Goal: Register for event/course

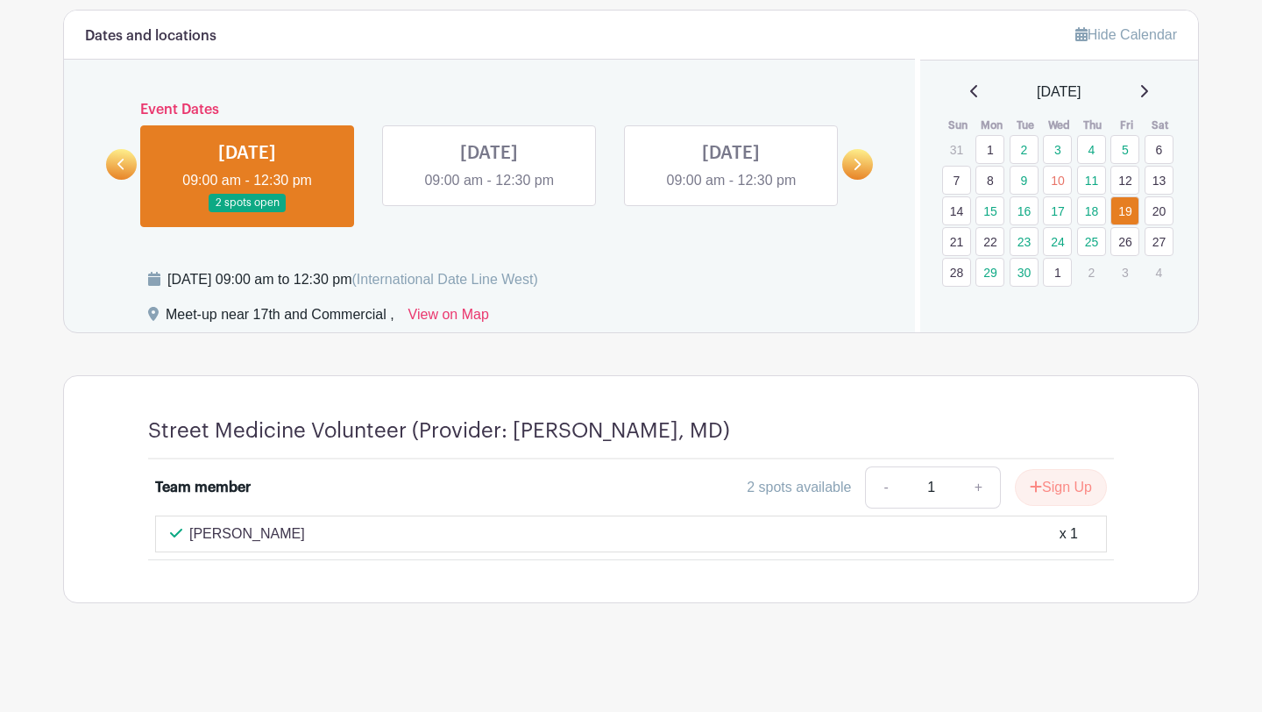
click at [489, 191] on link at bounding box center [489, 191] width 0 height 0
click at [853, 164] on icon at bounding box center [857, 164] width 8 height 13
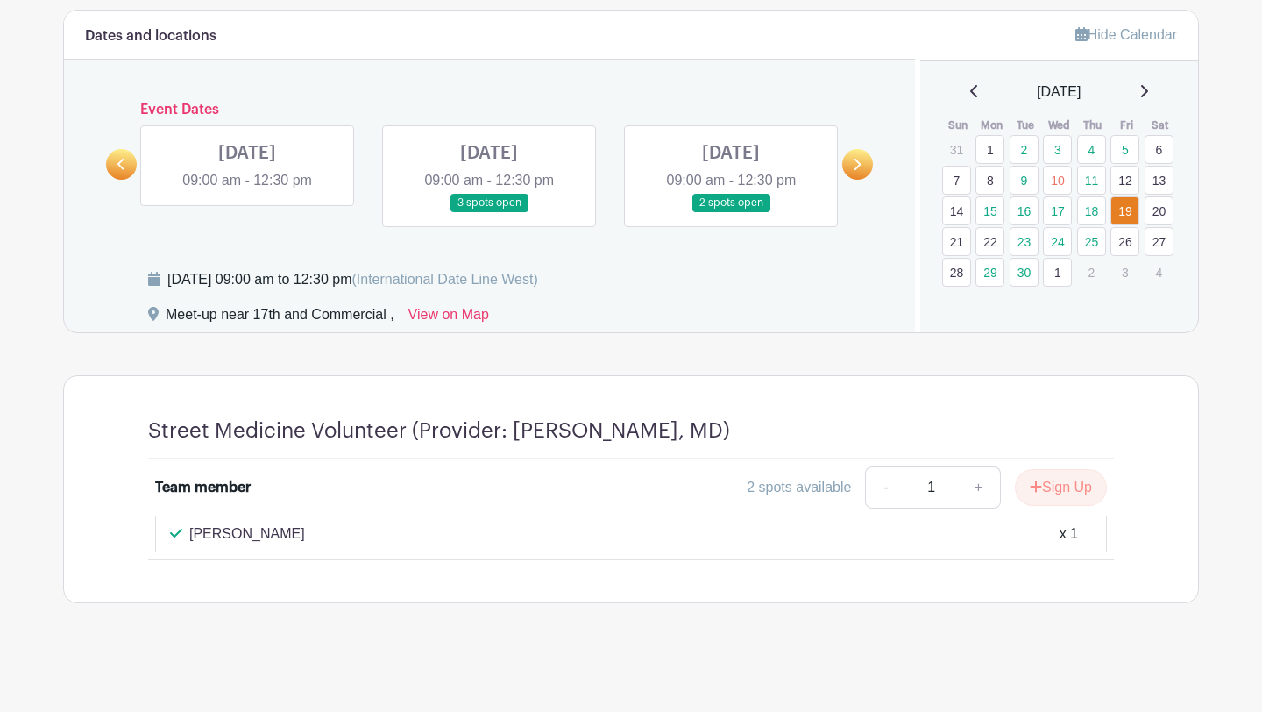
click at [731, 212] on link at bounding box center [731, 212] width 0 height 0
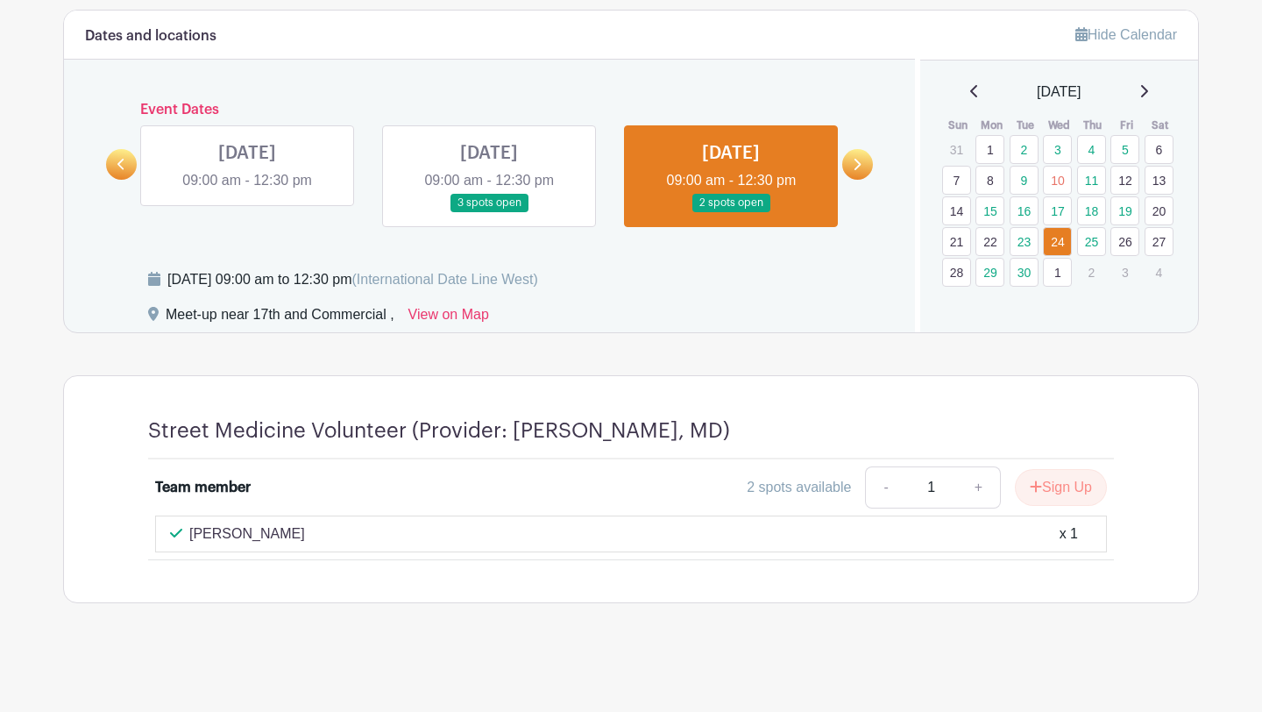
drag, startPoint x: 614, startPoint y: 374, endPoint x: 229, endPoint y: 380, distance: 385.7
click at [614, 375] on div "Street Medicine Volunteer (Provider: [PERSON_NAME], MD) Team member 2 spots ava…" at bounding box center [631, 489] width 1136 height 228
click at [124, 169] on icon at bounding box center [121, 164] width 8 height 13
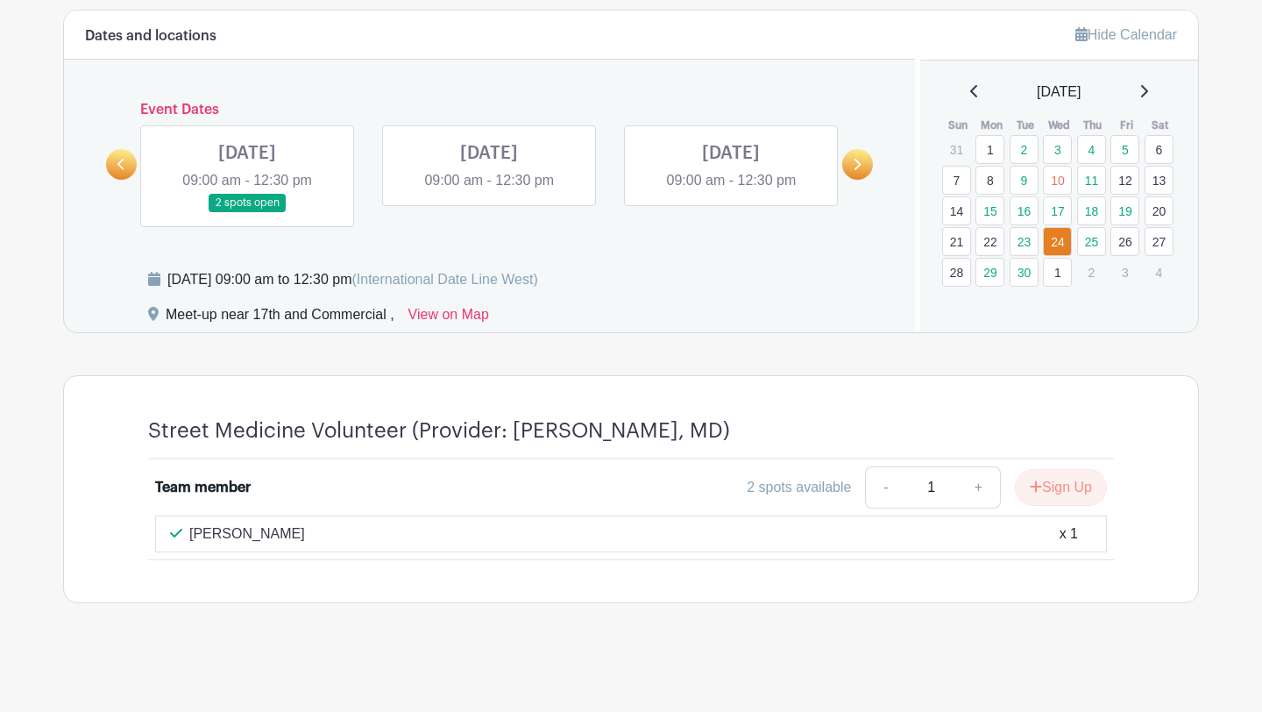
click at [124, 169] on icon at bounding box center [121, 164] width 8 height 13
click at [489, 212] on link at bounding box center [489, 212] width 0 height 0
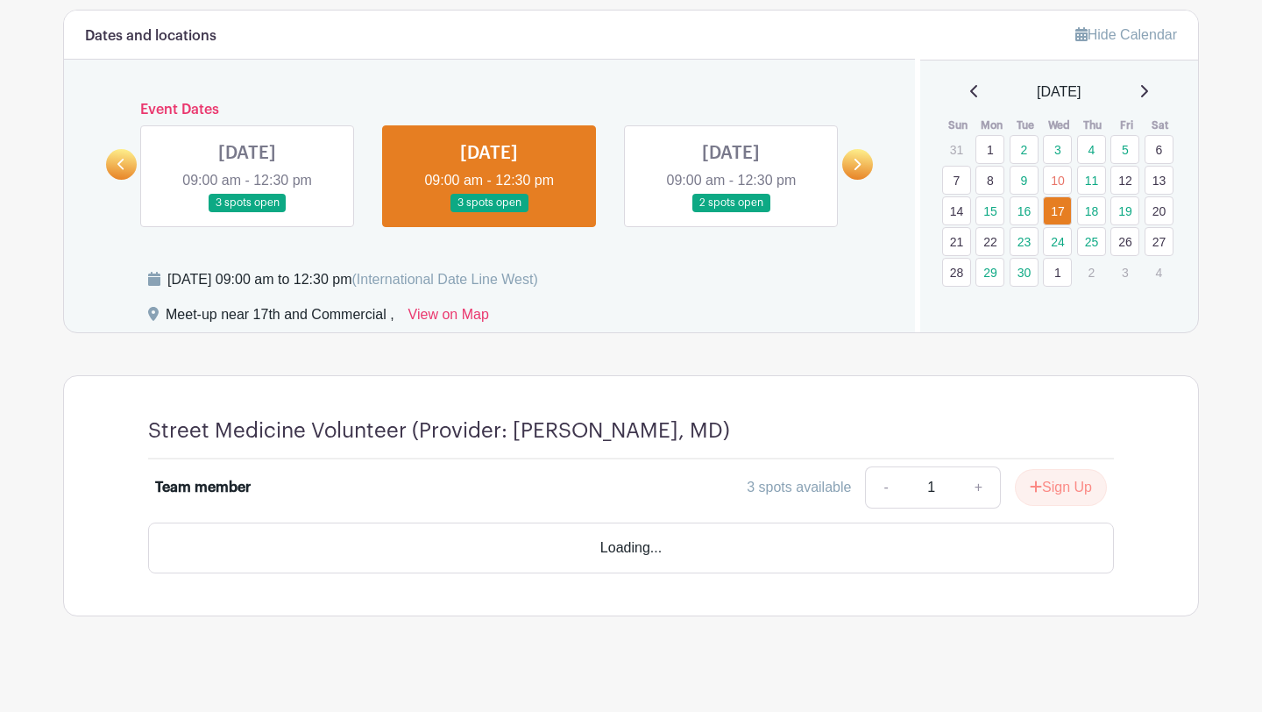
scroll to position [751, 0]
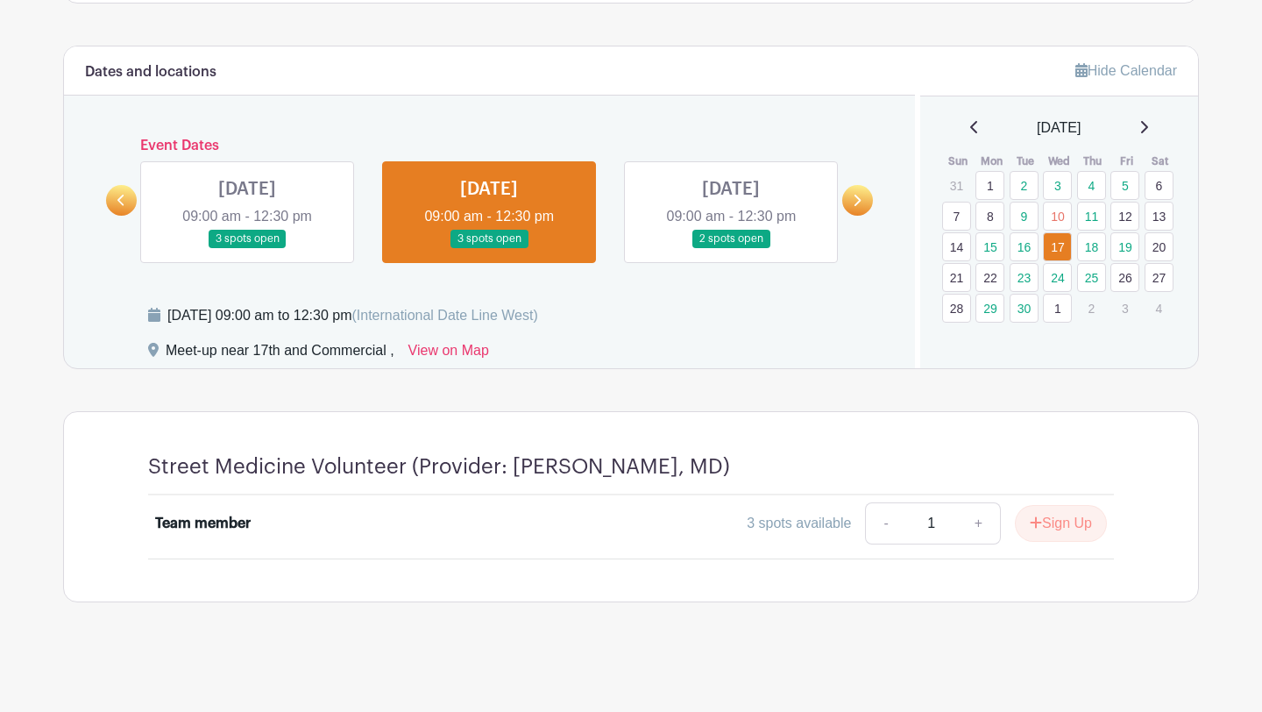
click at [731, 248] on link at bounding box center [731, 248] width 0 height 0
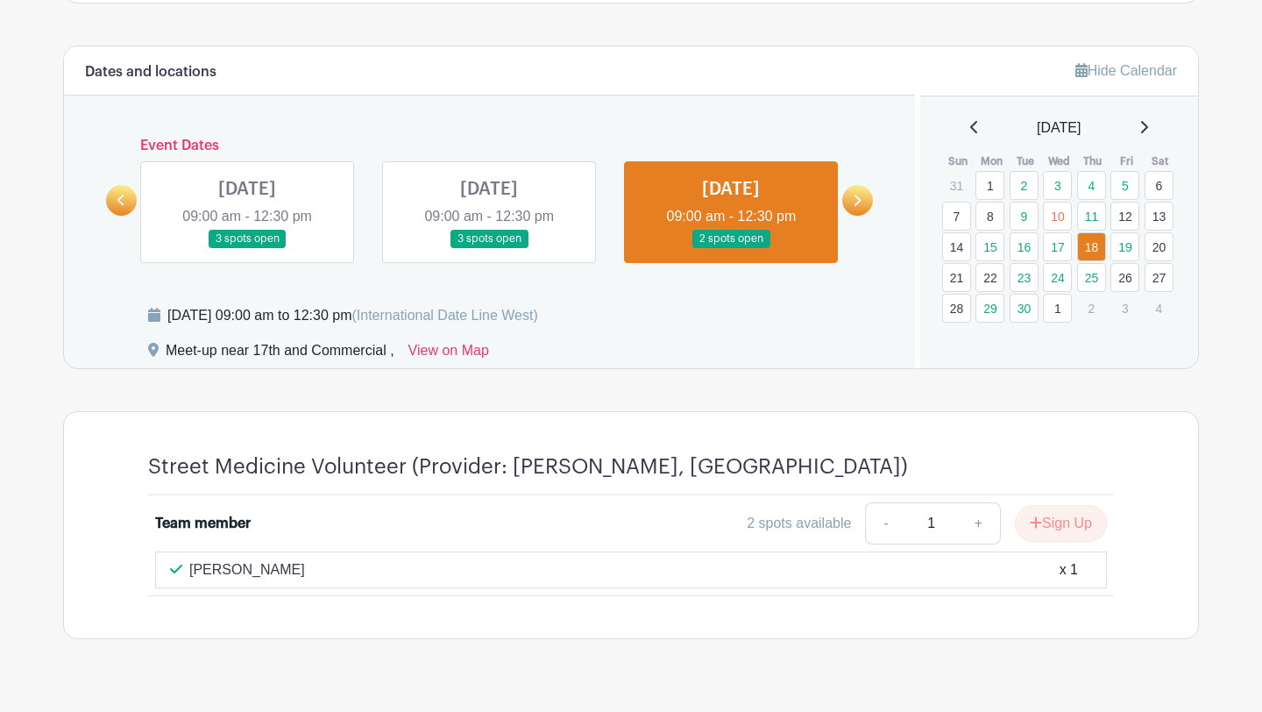
scroll to position [788, 0]
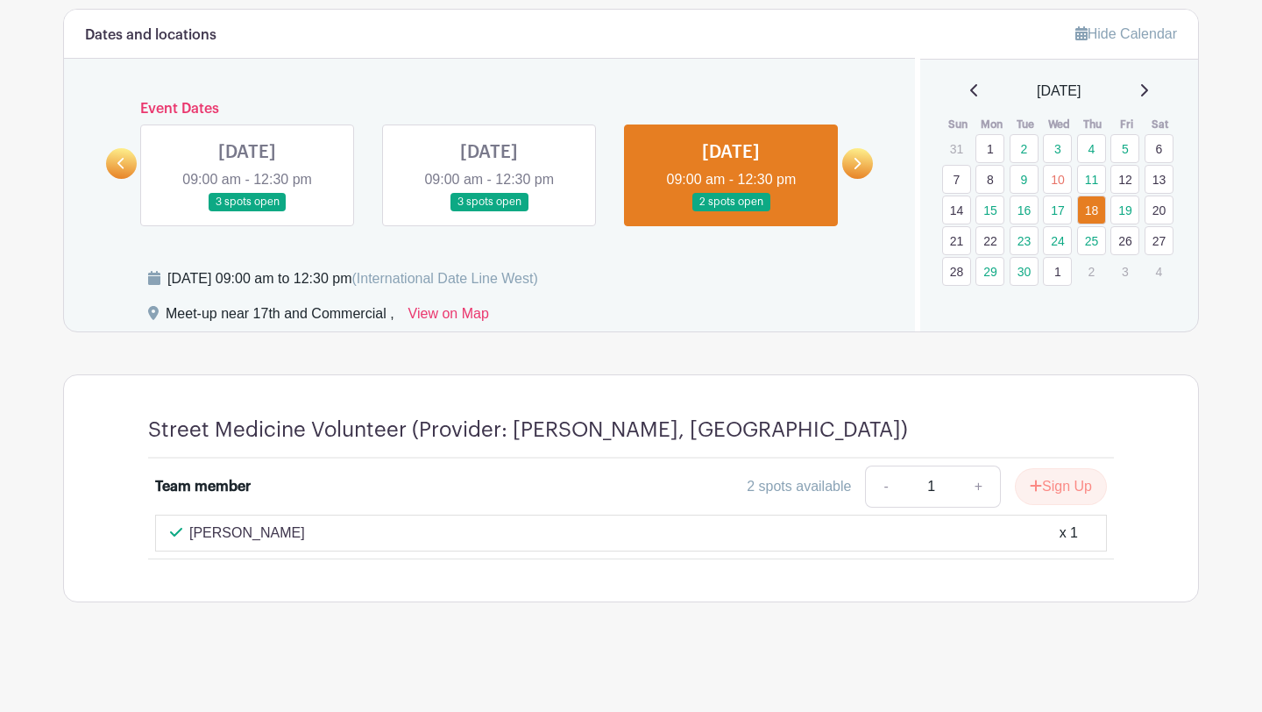
click at [854, 173] on link at bounding box center [857, 163] width 31 height 31
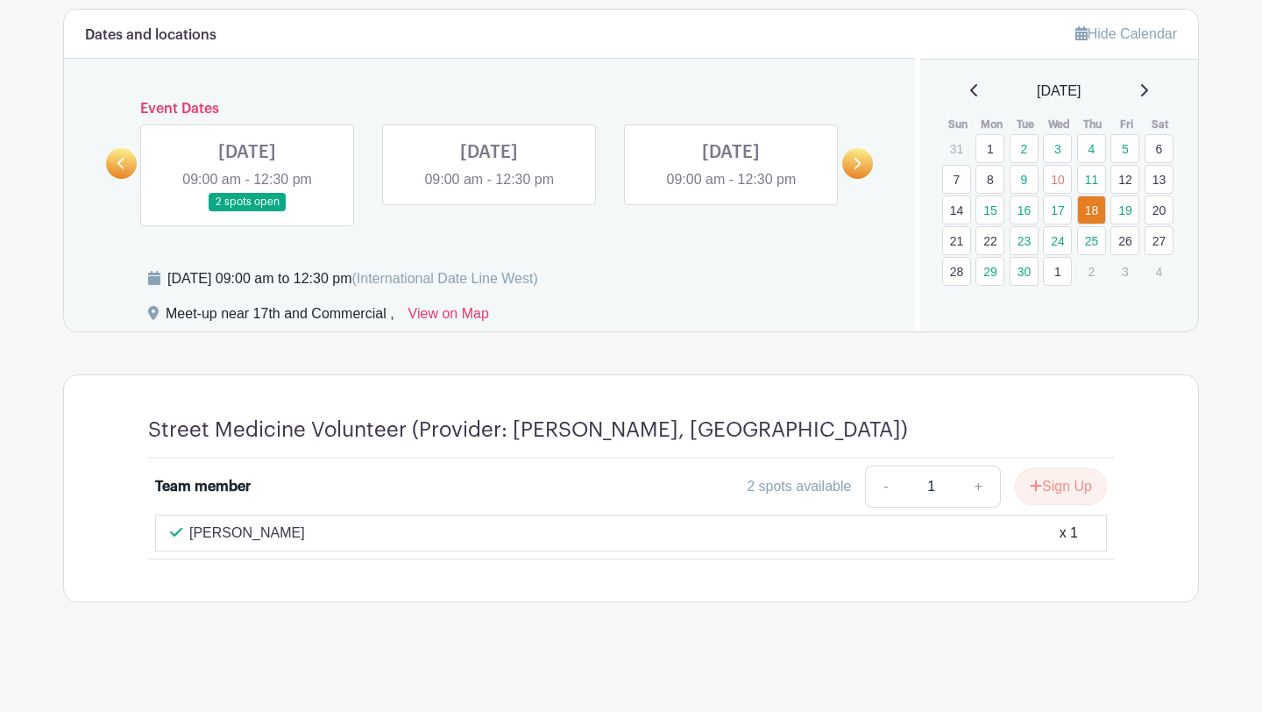
click at [865, 161] on link at bounding box center [857, 163] width 31 height 31
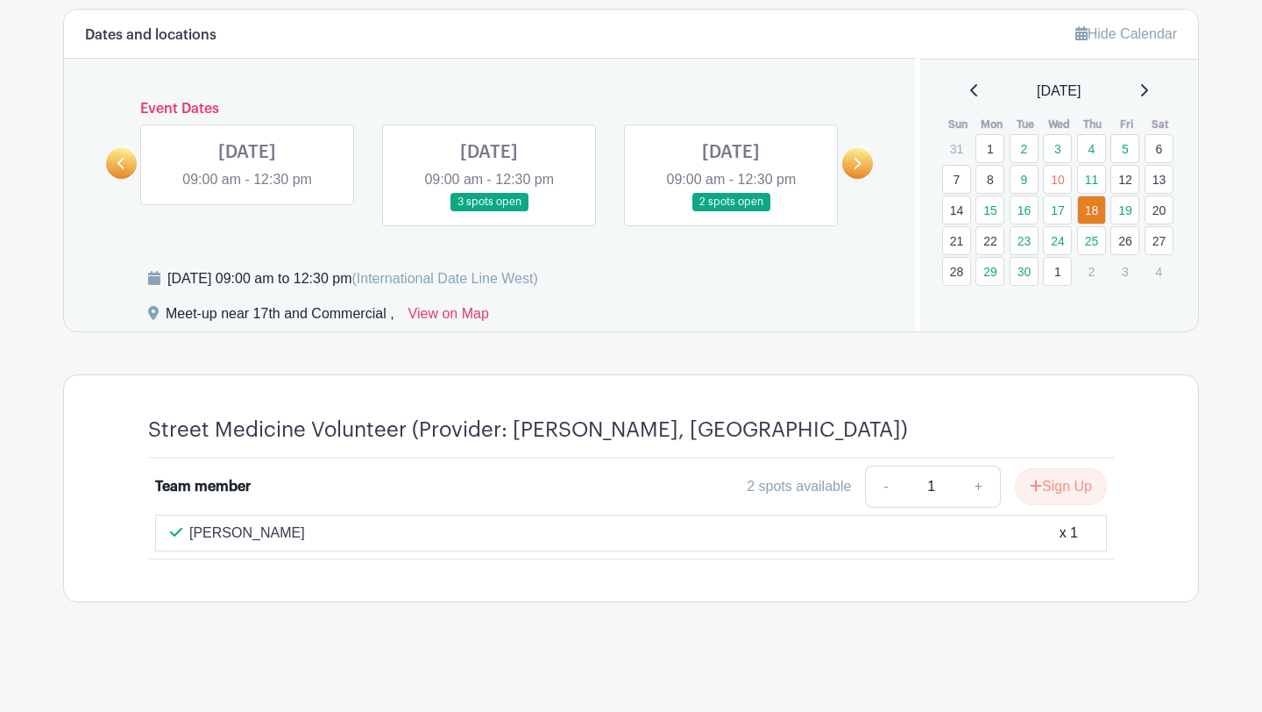
click at [731, 211] on link at bounding box center [731, 211] width 0 height 0
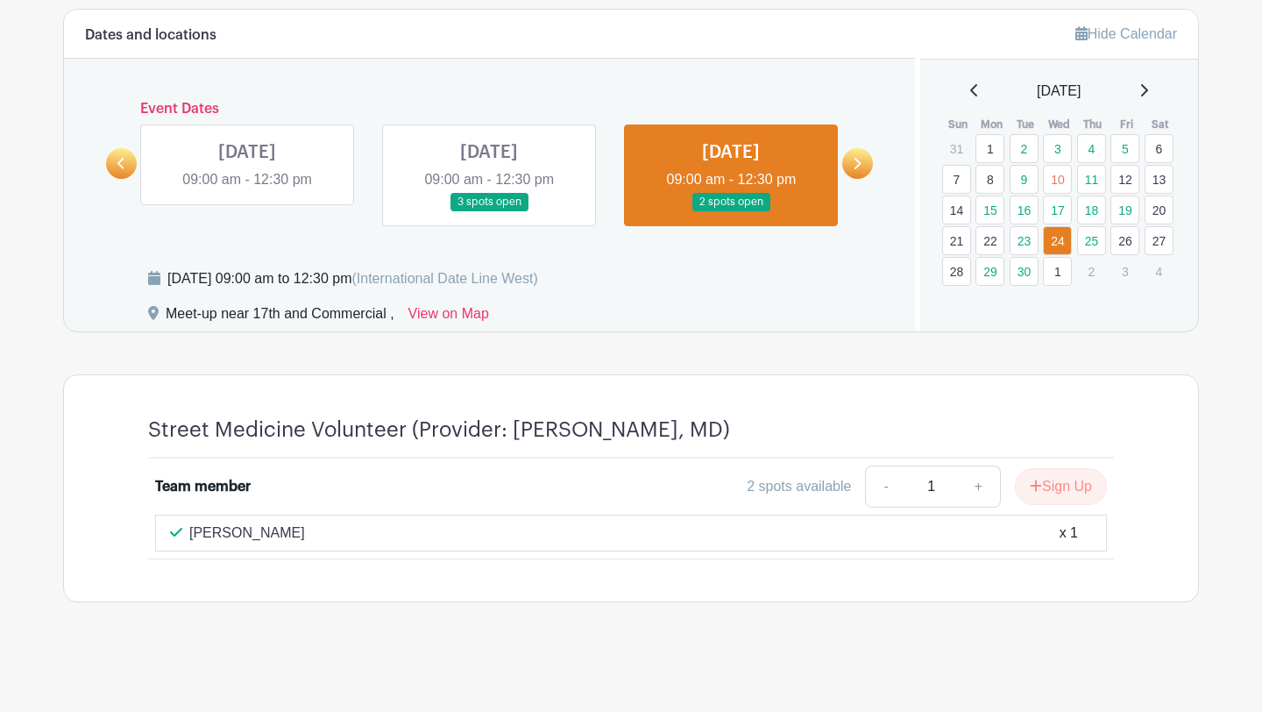
click at [860, 167] on icon at bounding box center [857, 163] width 8 height 13
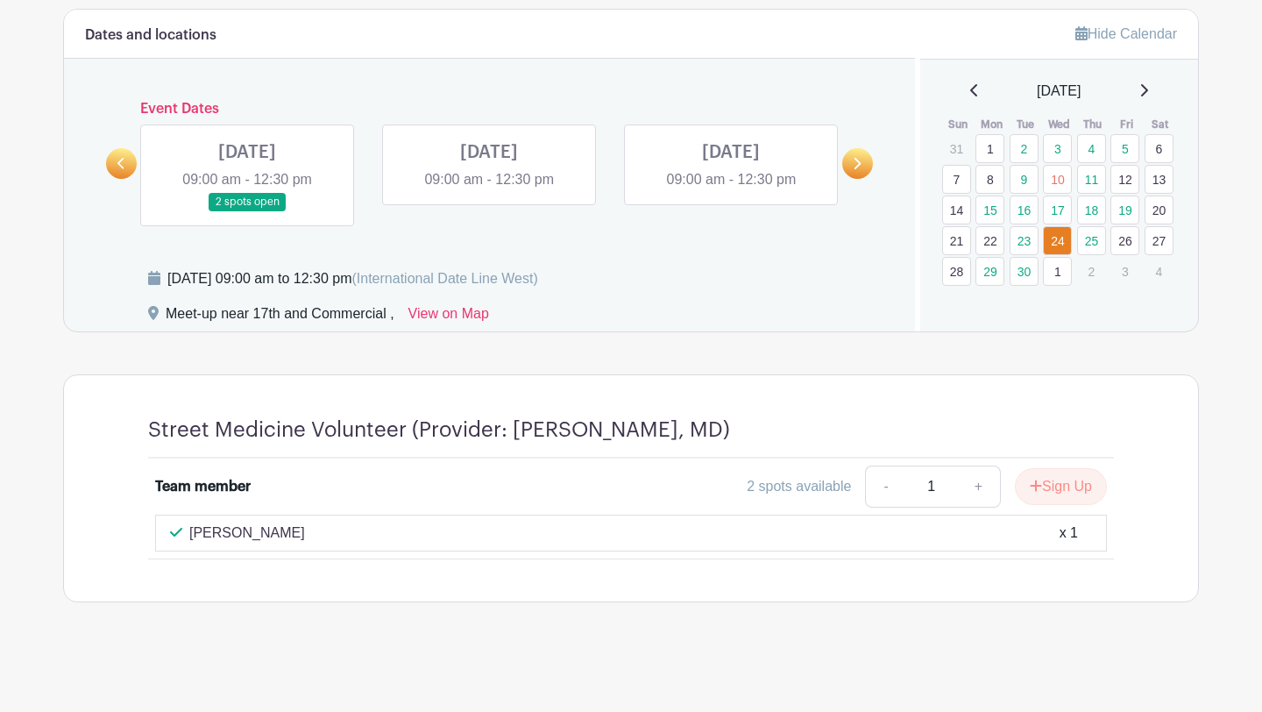
click at [247, 211] on link at bounding box center [247, 211] width 0 height 0
